Goal: Transaction & Acquisition: Download file/media

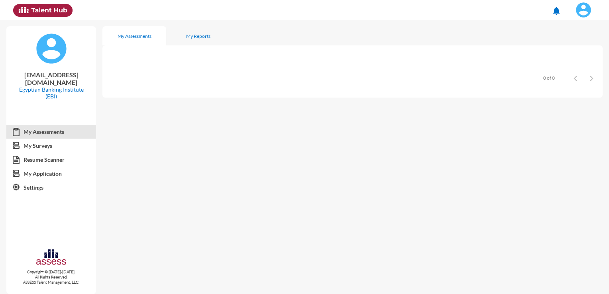
click at [581, 14] on img at bounding box center [583, 10] width 16 height 16
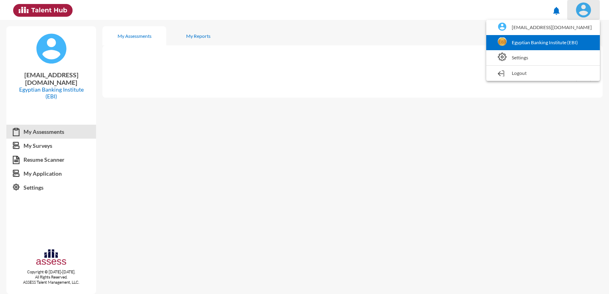
click at [563, 41] on link "Egyptian Banking Institute (EBI)" at bounding box center [543, 42] width 106 height 15
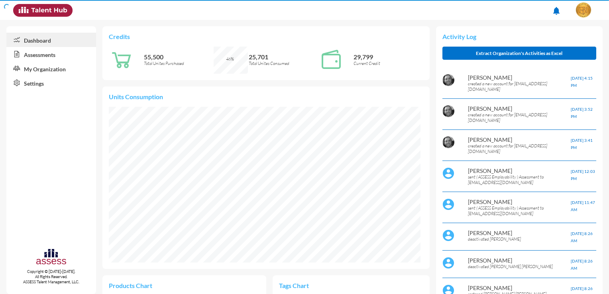
scroll to position [71, 143]
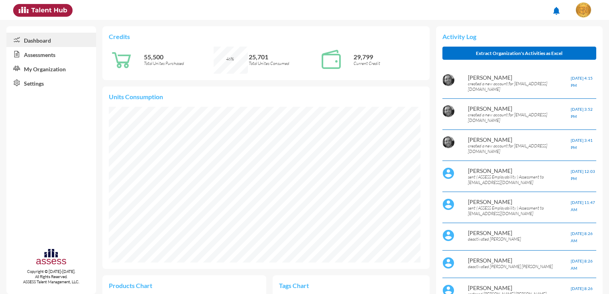
click at [63, 57] on link "Assessments" at bounding box center [51, 54] width 90 height 14
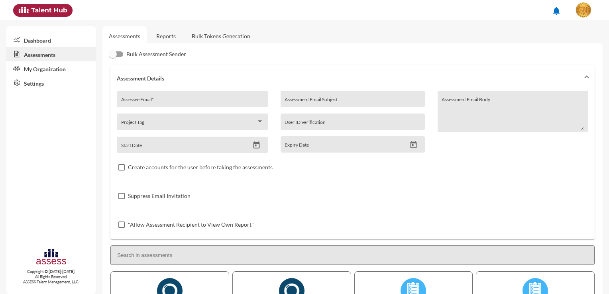
click at [172, 41] on link "Reports" at bounding box center [166, 36] width 32 height 20
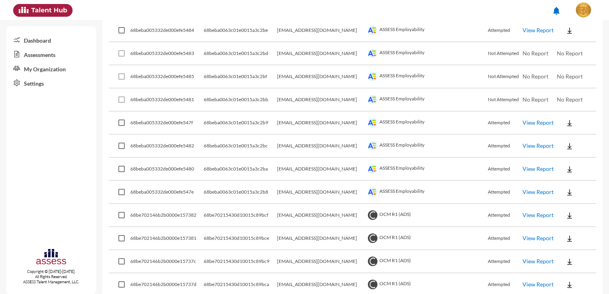
scroll to position [478, 0]
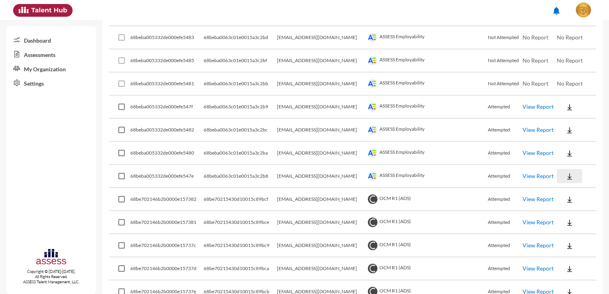
click at [565, 174] on img at bounding box center [569, 176] width 8 height 8
click at [567, 189] on button "Employability / EN" at bounding box center [579, 187] width 60 height 15
click at [565, 151] on img at bounding box center [569, 153] width 8 height 8
click at [564, 166] on button "Employability / EN" at bounding box center [579, 164] width 60 height 15
click at [565, 131] on img at bounding box center [569, 130] width 8 height 8
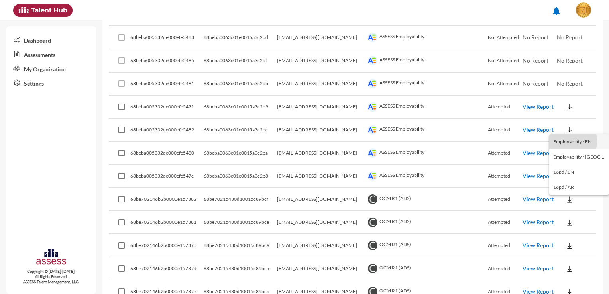
click at [563, 141] on button "Employability / EN" at bounding box center [579, 141] width 60 height 15
click at [561, 108] on button at bounding box center [568, 107] width 25 height 14
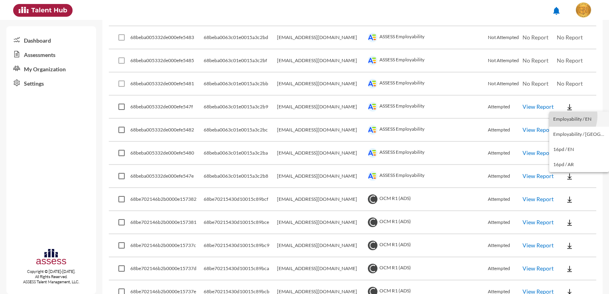
click at [561, 116] on button "Employability / EN" at bounding box center [579, 119] width 60 height 15
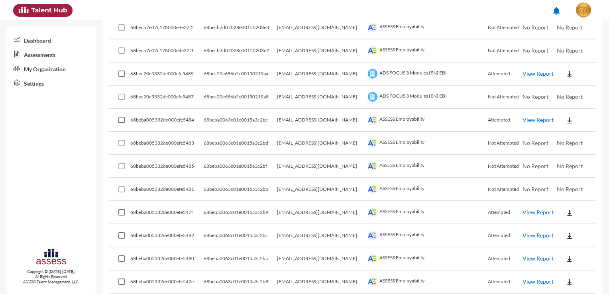
scroll to position [358, 0]
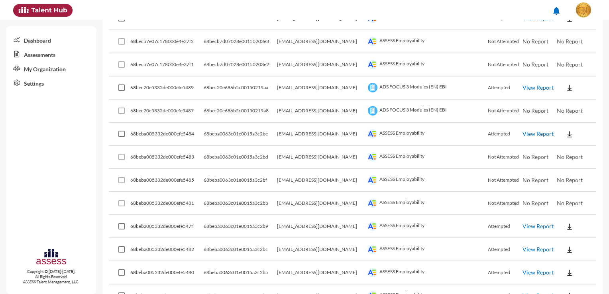
click at [565, 131] on img at bounding box center [569, 134] width 8 height 8
click at [562, 148] on button "Employability / EN" at bounding box center [579, 146] width 60 height 15
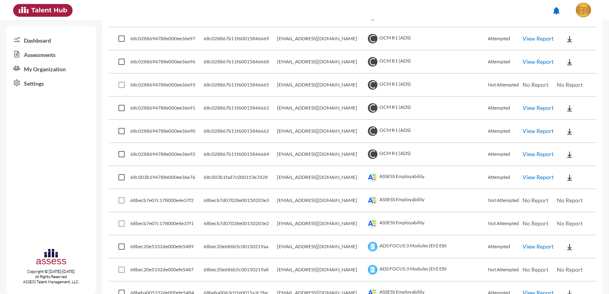
scroll to position [199, 0]
